Goal: Task Accomplishment & Management: Use online tool/utility

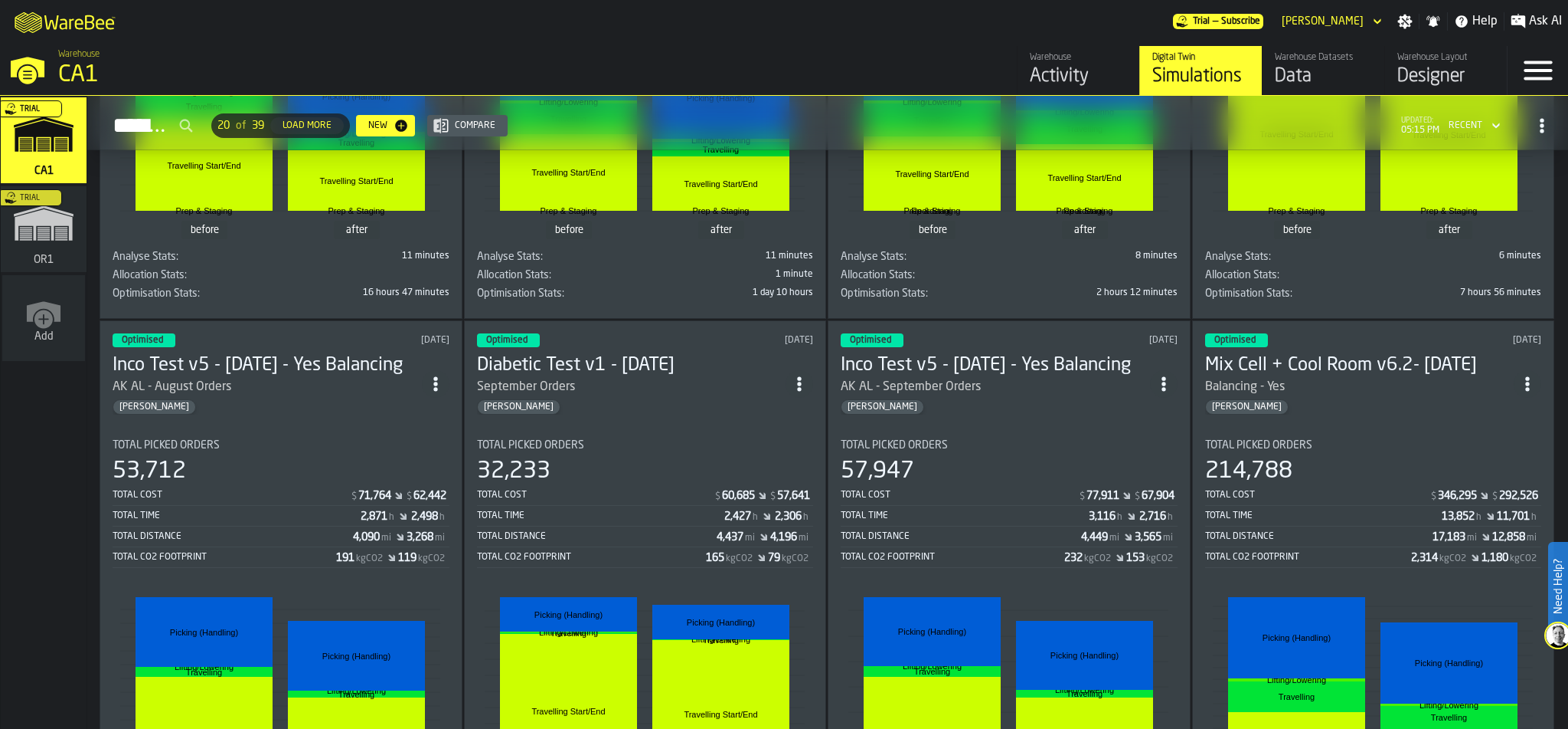
scroll to position [2239, 0]
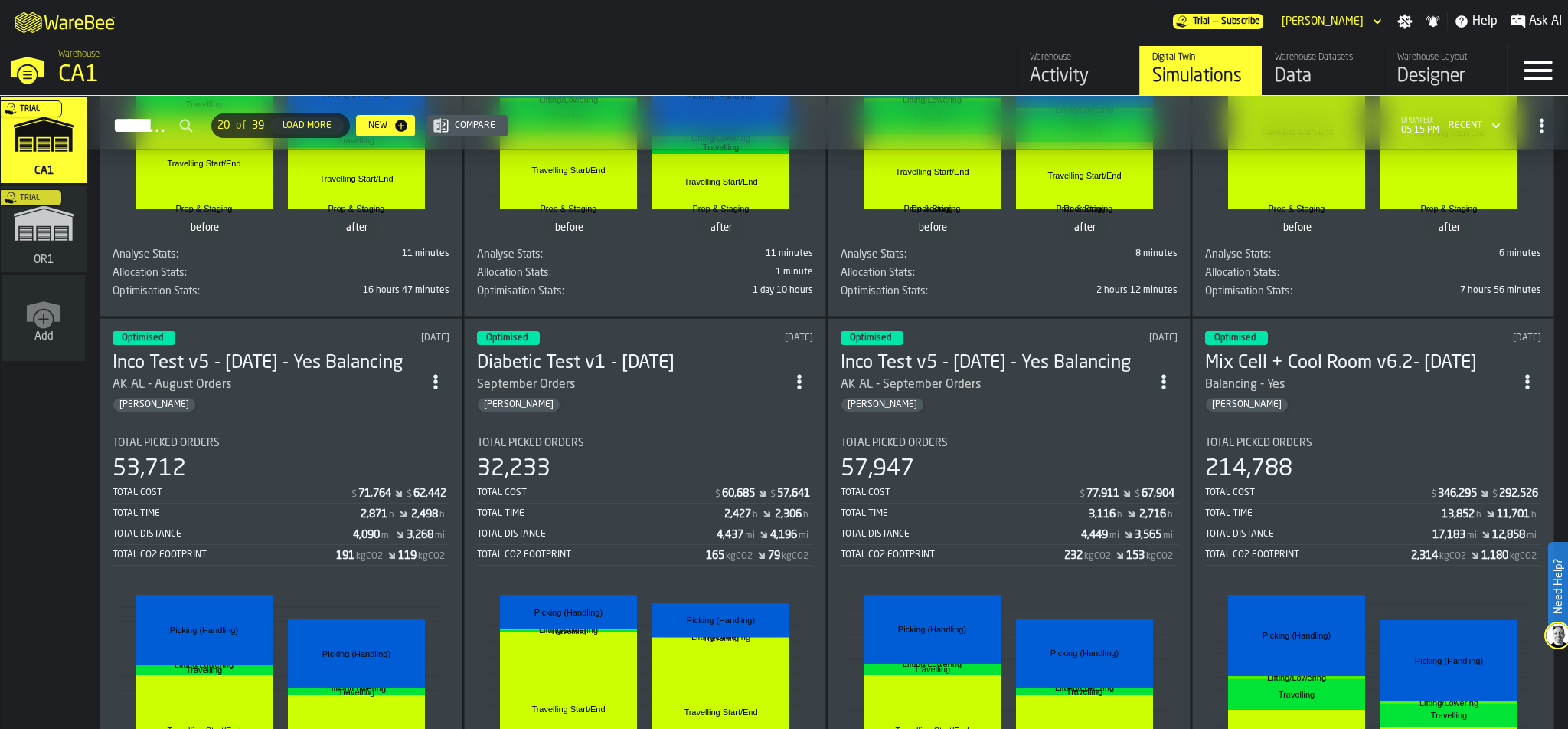
click at [1023, 455] on div "57,947" at bounding box center [1009, 469] width 337 height 28
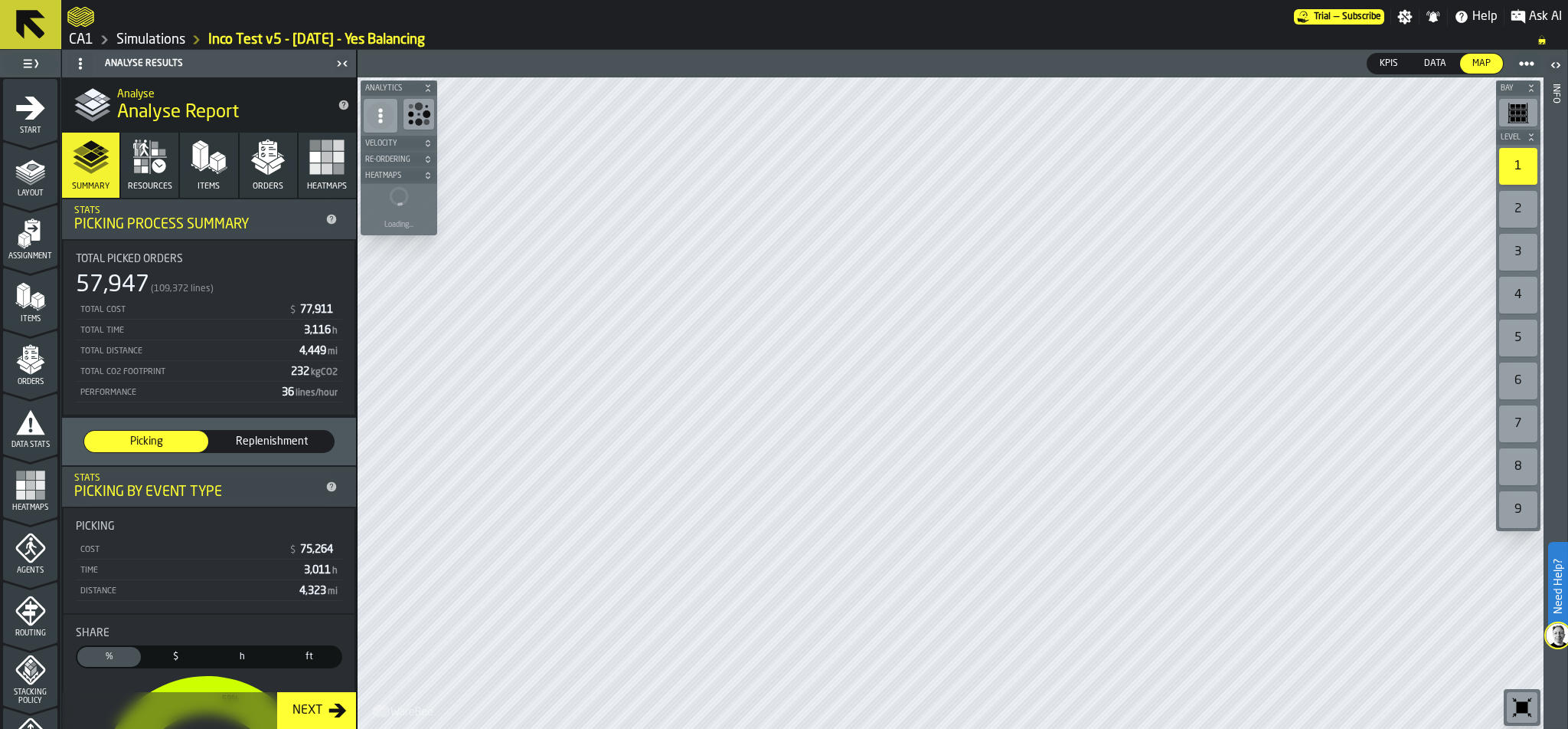
click at [258, 159] on icon "button" at bounding box center [267, 156] width 37 height 37
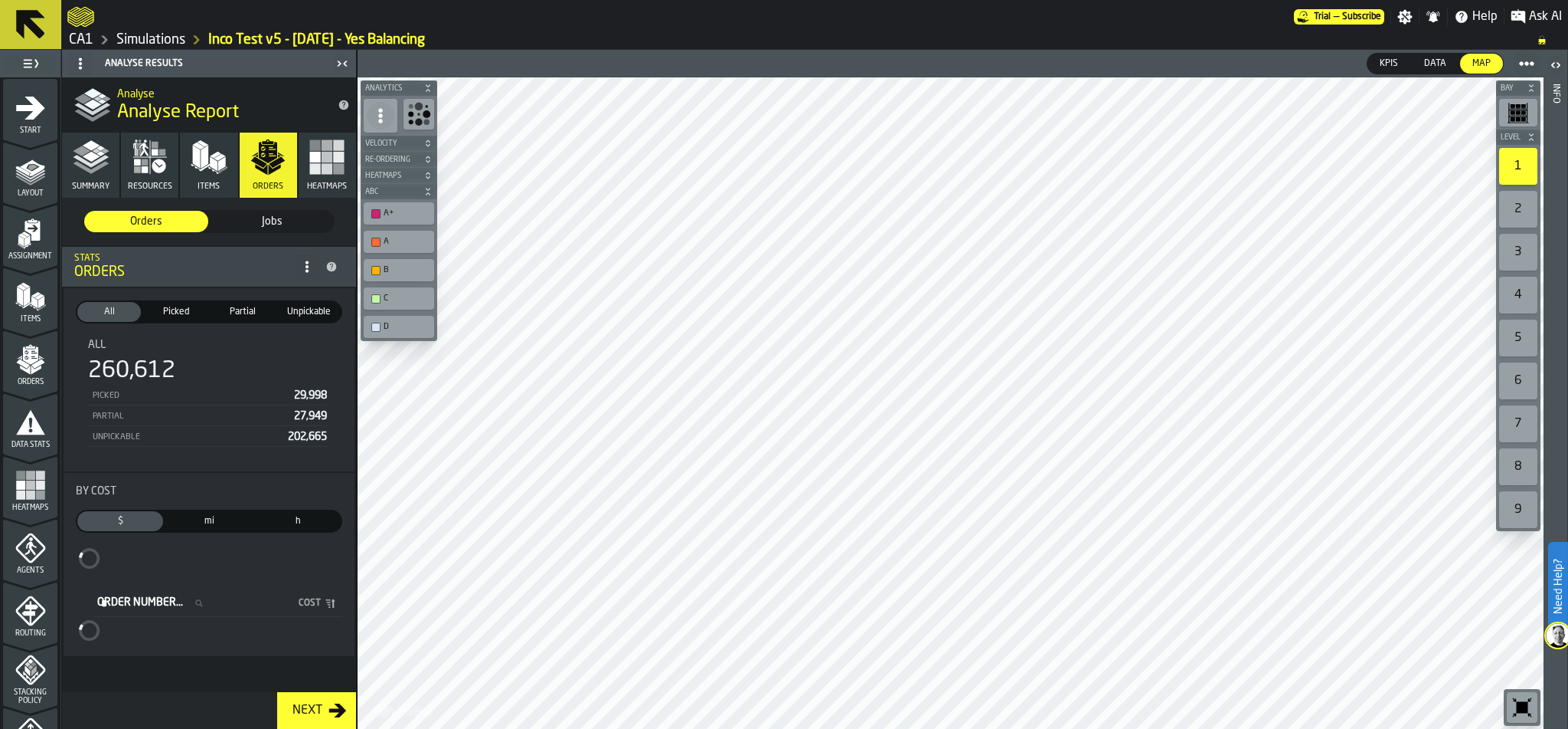
scroll to position [480, 0]
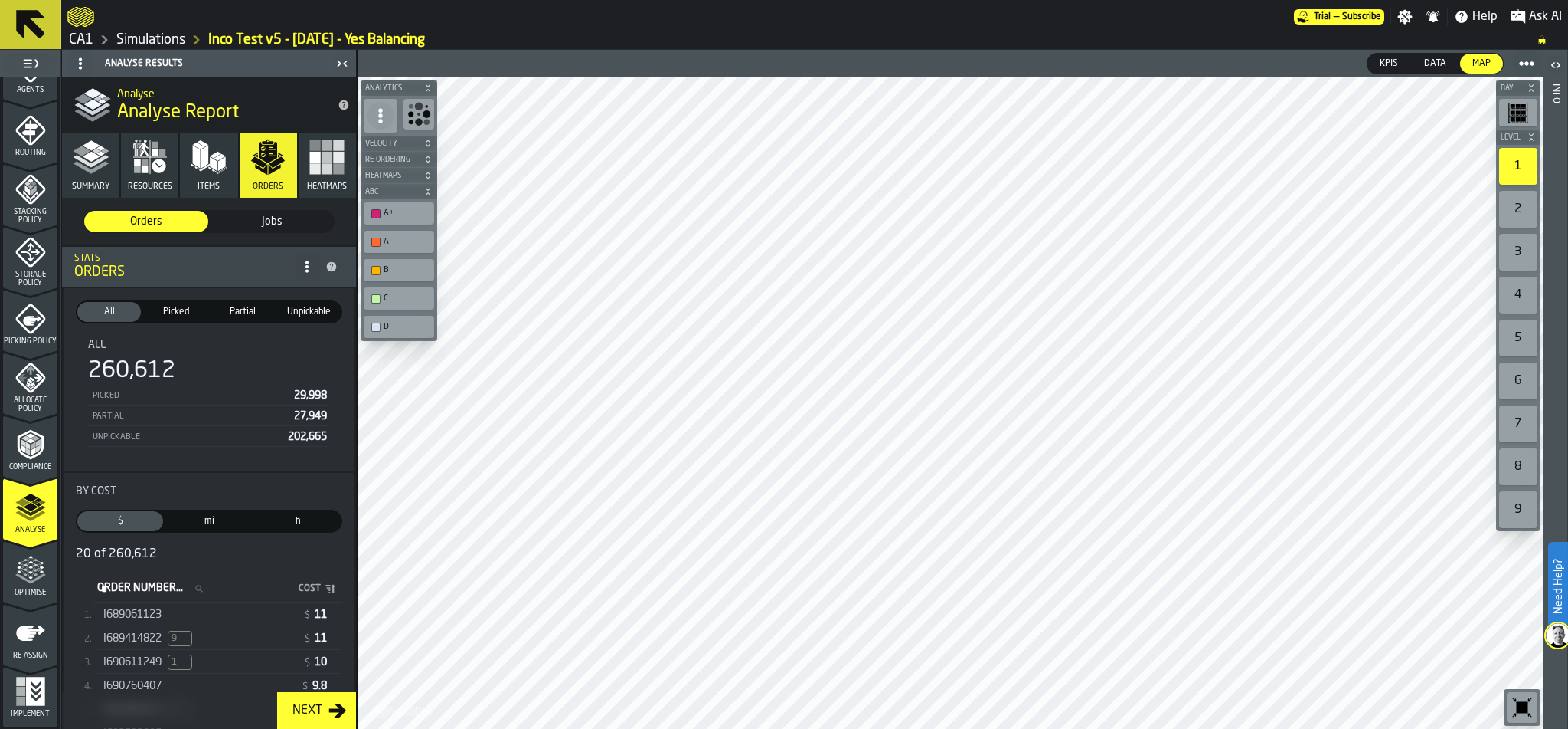
click at [18, 591] on span "Optimise" at bounding box center [30, 592] width 54 height 9
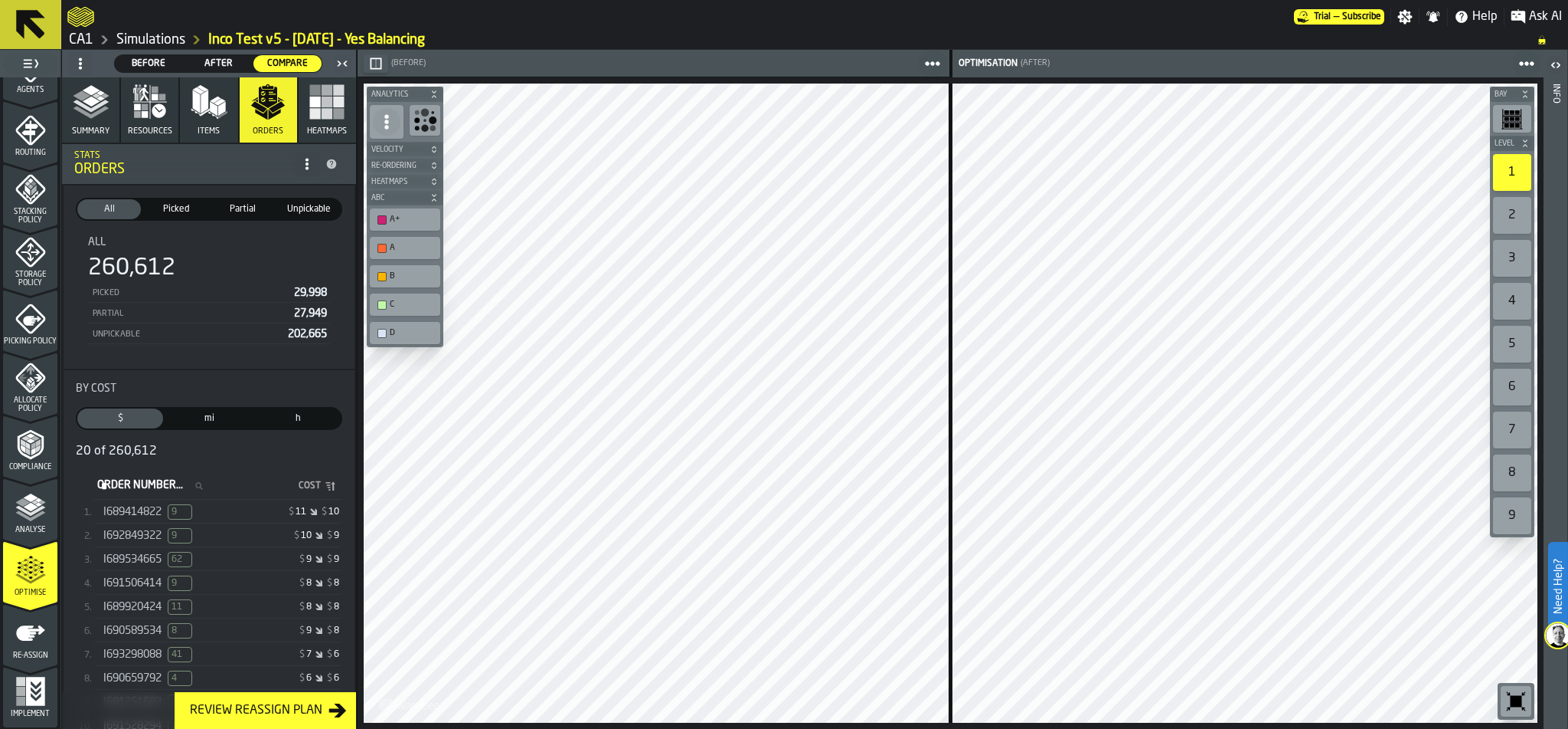
click at [435, 88] on button "Analytics" at bounding box center [405, 93] width 76 height 15
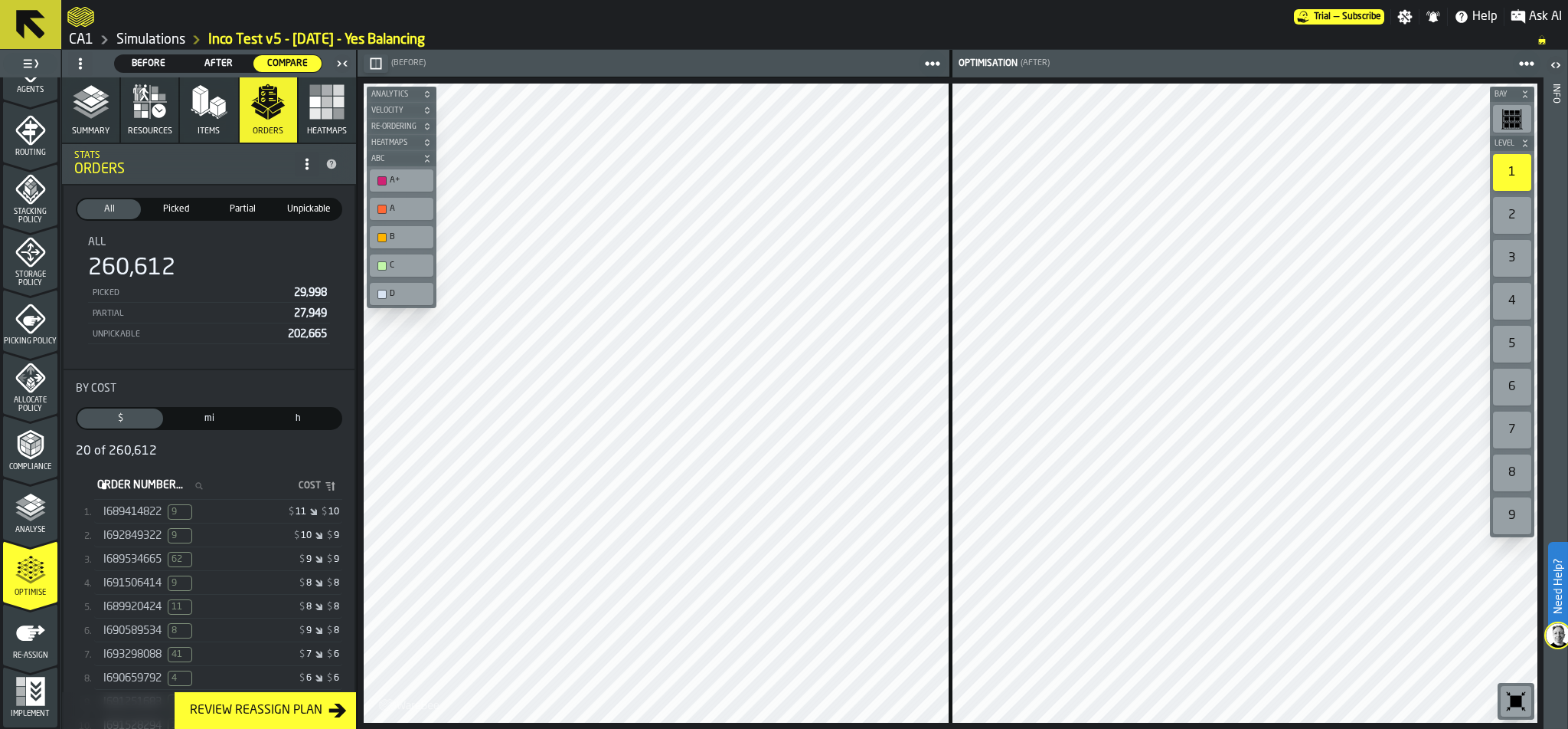
click at [425, 93] on icon "button-" at bounding box center [427, 93] width 9 height 9
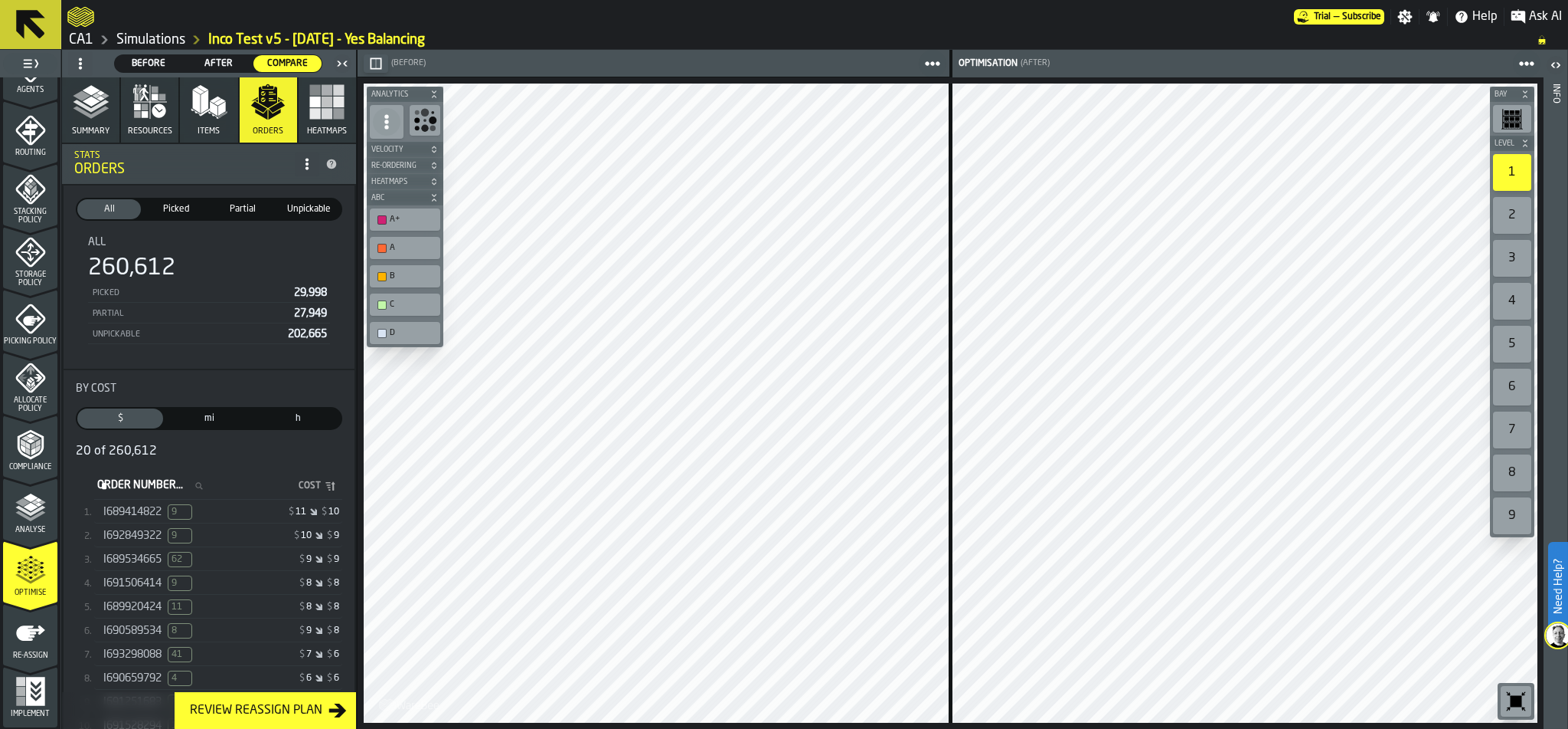
click at [427, 93] on span "button-" at bounding box center [434, 93] width 15 height 9
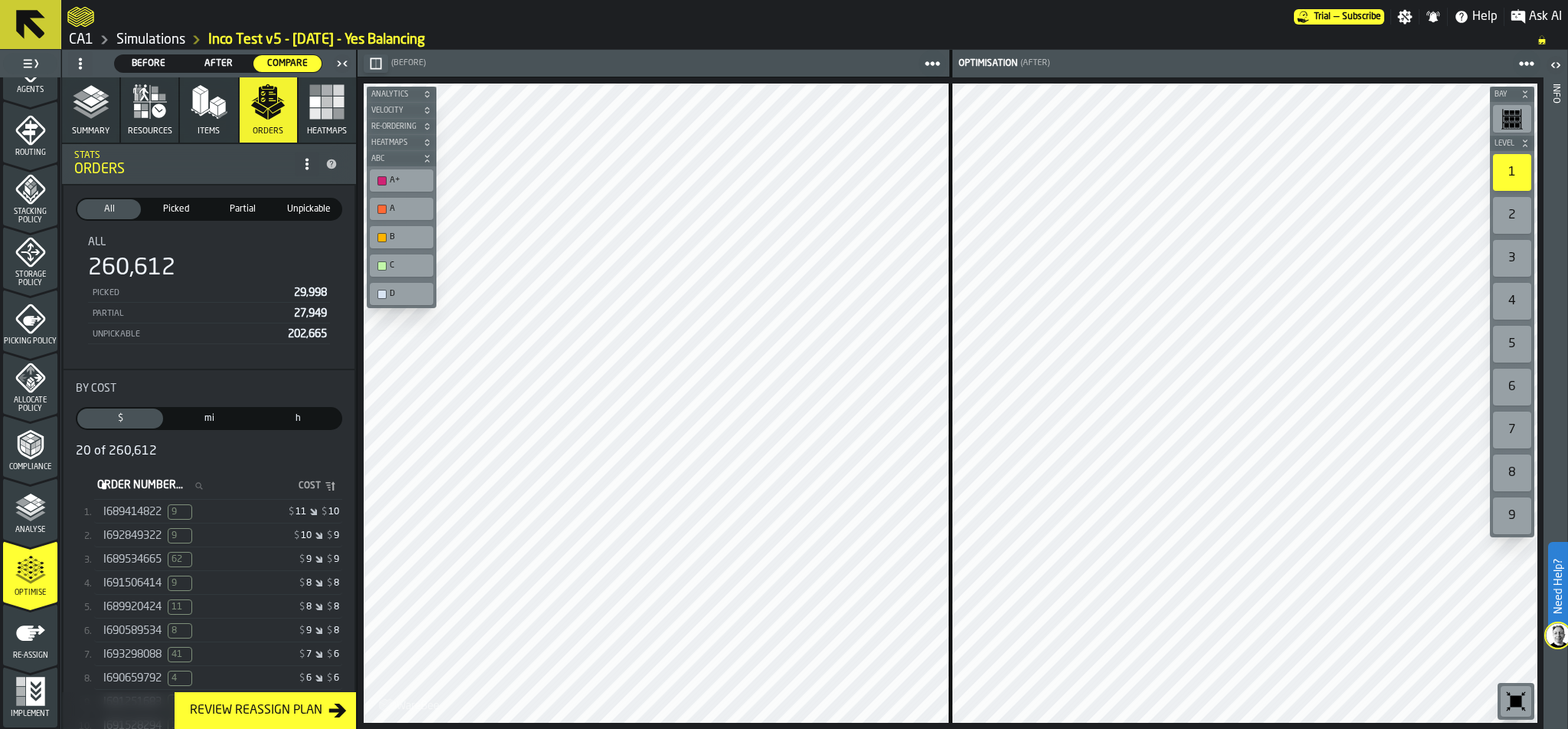
click at [1529, 141] on span "button-" at bounding box center [1524, 143] width 15 height 9
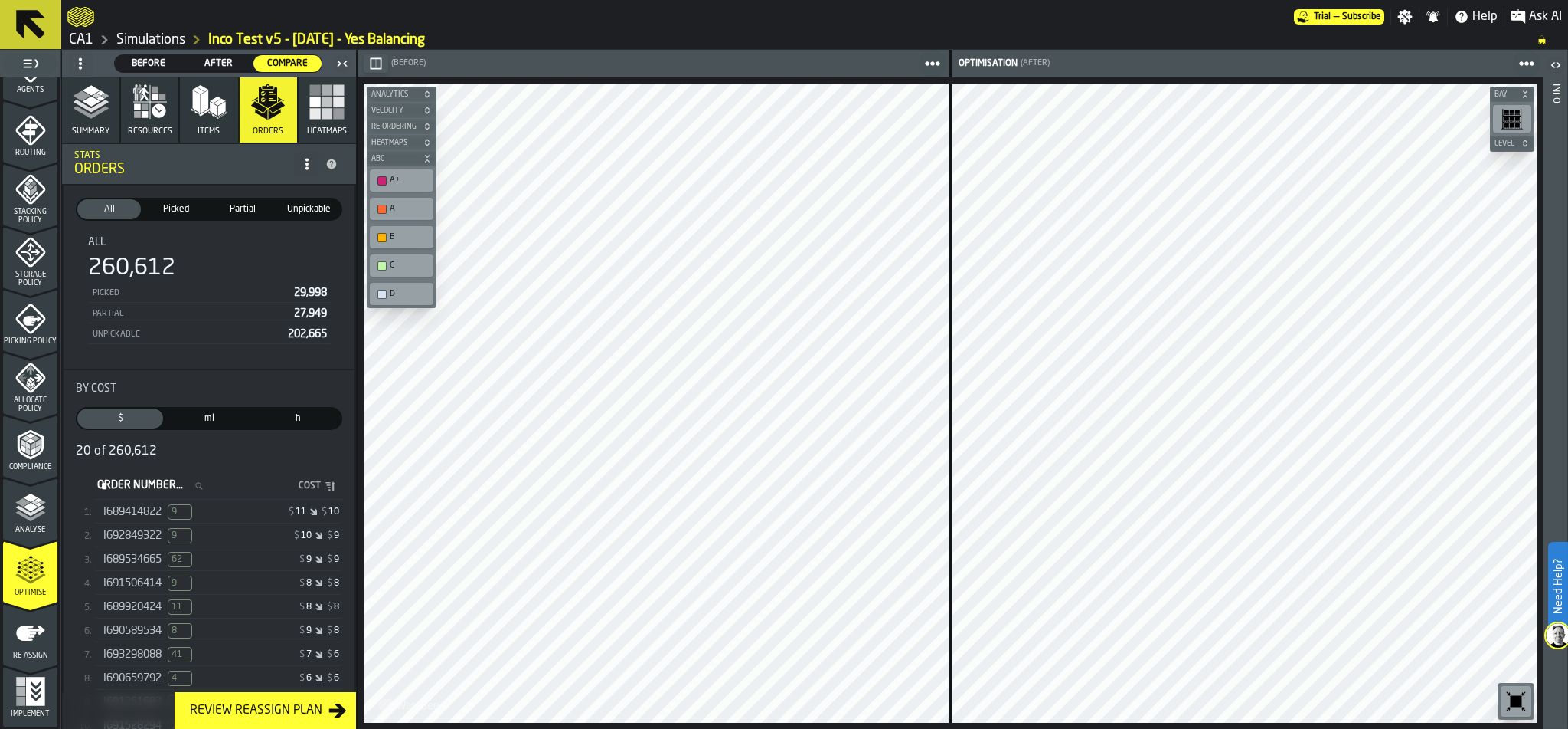
click at [1529, 90] on icon "button-" at bounding box center [1524, 93] width 9 height 9
click at [345, 60] on icon "button-toggle-Close me" at bounding box center [342, 63] width 19 height 19
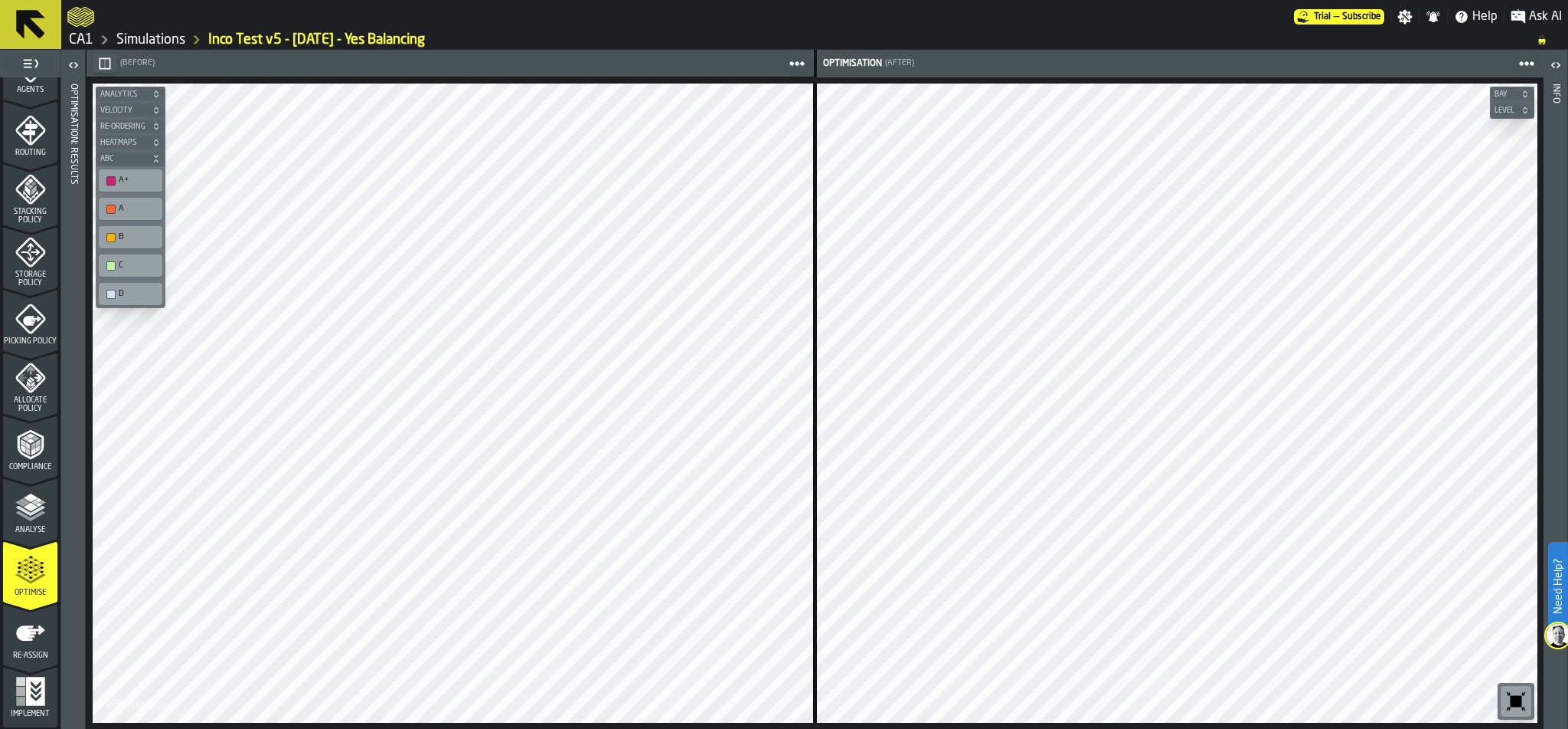
click at [408, 576] on div at bounding box center [453, 403] width 722 height 640
